Goal: Task Accomplishment & Management: Use online tool/utility

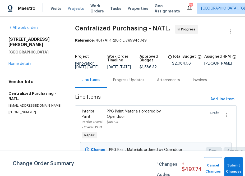
click at [70, 9] on span "Projects" at bounding box center [76, 8] width 16 height 5
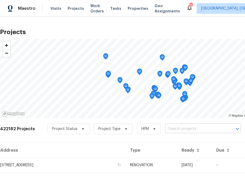
click at [171, 127] on input "text" at bounding box center [195, 129] width 61 height 8
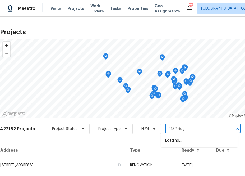
type input "2132 ridge"
click at [187, 142] on li "[STREET_ADDRESS]" at bounding box center [199, 140] width 77 height 9
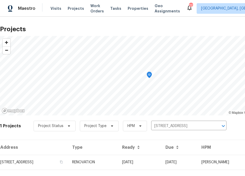
scroll to position [14, 0]
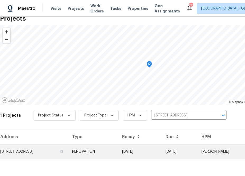
click at [43, 154] on td "[STREET_ADDRESS]" at bounding box center [34, 151] width 68 height 15
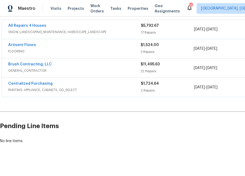
scroll to position [99, 54]
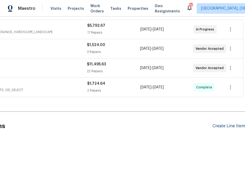
click at [232, 126] on div "Create Line Item" at bounding box center [229, 126] width 33 height 5
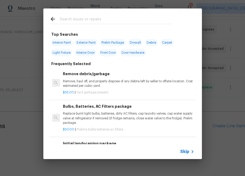
click at [196, 150] on div "Skip" at bounding box center [122, 151] width 159 height 15
click at [186, 150] on span "Skip" at bounding box center [185, 151] width 9 height 5
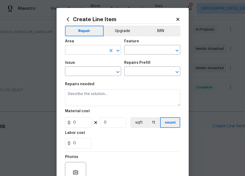
click at [100, 51] on input "text" at bounding box center [85, 50] width 41 height 8
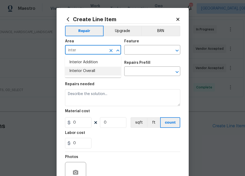
click at [89, 70] on li "Interior Overall" at bounding box center [93, 71] width 56 height 9
type input "Interior Overall"
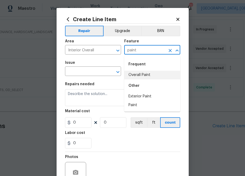
click at [126, 73] on li "Overall Paint" at bounding box center [152, 75] width 56 height 9
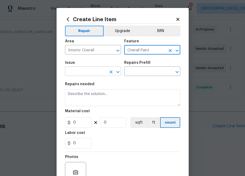
type input "Overall Paint"
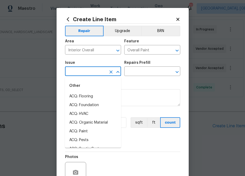
click at [103, 73] on input "text" at bounding box center [85, 72] width 41 height 8
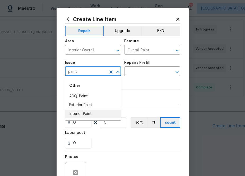
click at [99, 112] on li "Interior Paint" at bounding box center [93, 114] width 56 height 9
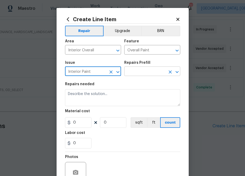
type input "Interior Paint"
click at [139, 74] on input "text" at bounding box center [144, 72] width 41 height 8
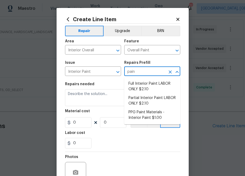
type input "paint"
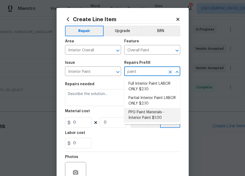
click at [149, 111] on li "PPG Paint Materials - Interior Paint $1.00" at bounding box center [152, 115] width 56 height 14
type input "PPG Paint Materials - Interior Paint $1.00"
type textarea "PPG Paint Materials ordered by Opendoor"
type input "1"
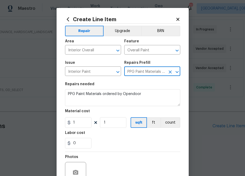
type input "PPG Paint Materials - Interior Paint $1.00"
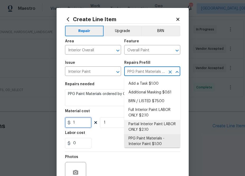
click at [85, 123] on input "1" at bounding box center [78, 122] width 26 height 11
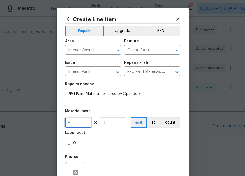
click at [85, 123] on input "1" at bounding box center [78, 122] width 26 height 11
paste input "45.5"
type input "145.5"
click at [123, 148] on div "0" at bounding box center [122, 143] width 115 height 11
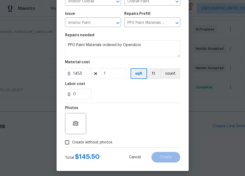
scroll to position [52, 0]
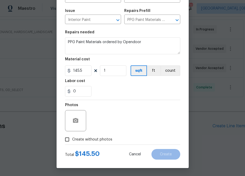
click at [103, 144] on label "Create without photos" at bounding box center [87, 140] width 50 height 10
click at [72, 144] on input "Create without photos" at bounding box center [67, 140] width 10 height 10
checkbox input "true"
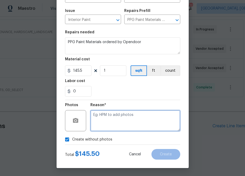
click at [109, 120] on textarea at bounding box center [136, 120] width 90 height 21
type textarea "n.a"
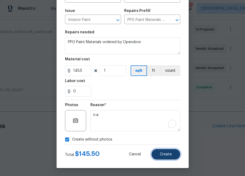
click at [170, 151] on button "Create" at bounding box center [166, 154] width 29 height 11
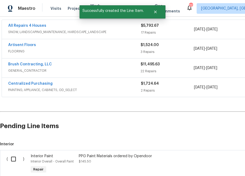
scroll to position [153, 0]
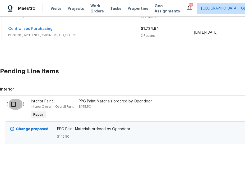
click at [15, 103] on input "checkbox" at bounding box center [15, 104] width 15 height 11
checkbox input "true"
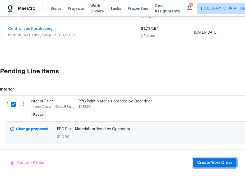
click at [218, 165] on span "Create Work Order" at bounding box center [215, 163] width 35 height 7
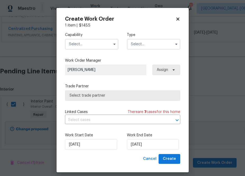
click at [93, 48] on input "text" at bounding box center [91, 44] width 53 height 11
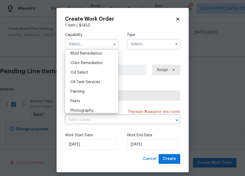
scroll to position [410, 0]
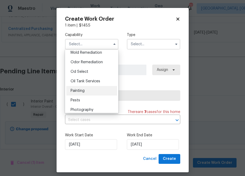
click at [89, 91] on div "Painting" at bounding box center [91, 91] width 51 height 10
type input "Painting"
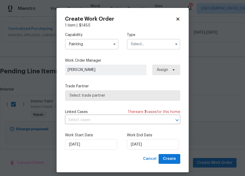
click at [133, 50] on div "Capability Painting Type" at bounding box center [122, 41] width 115 height 26
click at [138, 42] on input "text" at bounding box center [153, 44] width 53 height 11
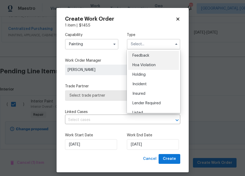
scroll to position [120, 0]
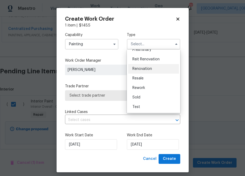
click at [141, 69] on span "Renovation" at bounding box center [143, 69] width 20 height 4
type input "Renovation"
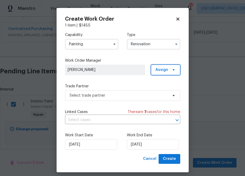
click at [164, 68] on span "Assign" at bounding box center [162, 69] width 13 height 5
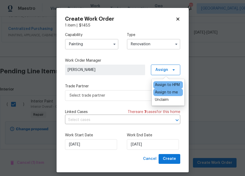
click at [163, 95] on div "Assign to me" at bounding box center [166, 92] width 23 height 5
click at [163, 93] on div "Assign to me" at bounding box center [166, 92] width 23 height 5
click at [131, 104] on div "Capability Painting Type Renovation Work Order Manager [PERSON_NAME] Assign Tra…" at bounding box center [122, 91] width 115 height 126
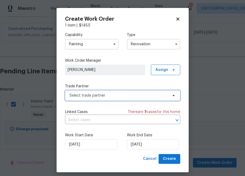
click at [129, 101] on span "Select trade partner" at bounding box center [122, 95] width 115 height 11
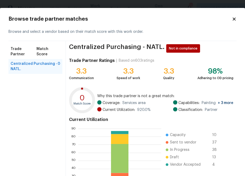
scroll to position [57, 0]
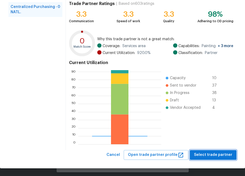
click at [216, 151] on button "Select trade partner" at bounding box center [213, 155] width 47 height 10
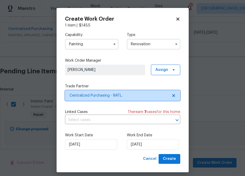
scroll to position [0, 0]
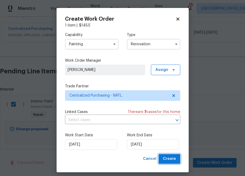
click at [174, 160] on span "Create" at bounding box center [169, 159] width 13 height 7
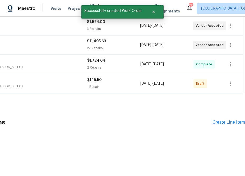
scroll to position [122, 0]
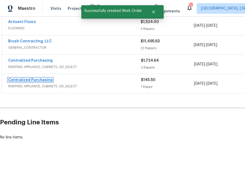
click at [33, 82] on link "Centralized Purchasing" at bounding box center [30, 80] width 44 height 4
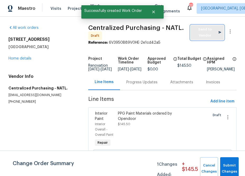
click at [212, 35] on span "Send to Vendor" at bounding box center [208, 32] width 28 height 12
